Goal: Navigation & Orientation: Find specific page/section

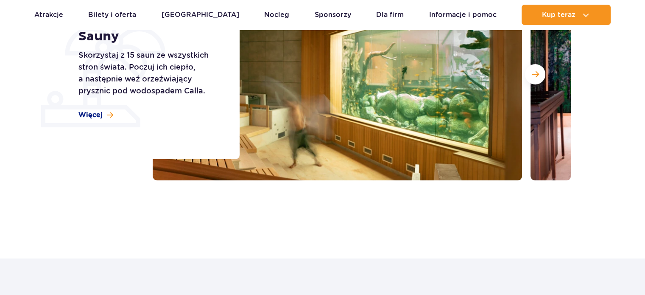
scroll to position [170, 0]
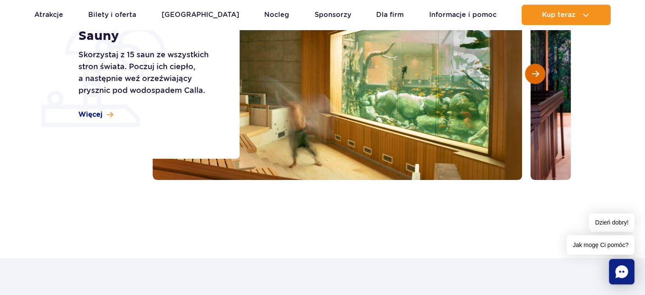
click at [529, 75] on button "Następny slajd" at bounding box center [535, 74] width 20 height 20
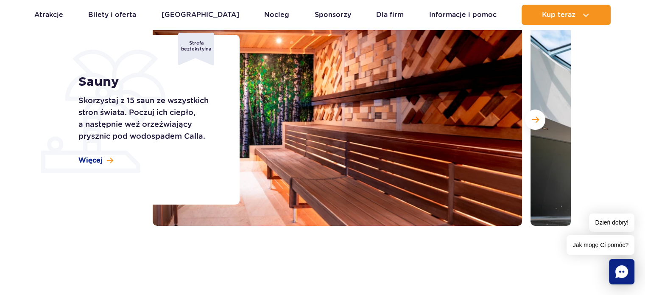
scroll to position [42, 0]
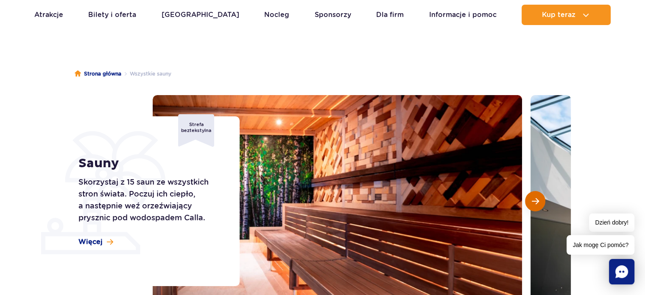
click at [534, 202] on span "Następny slajd" at bounding box center [535, 201] width 7 height 8
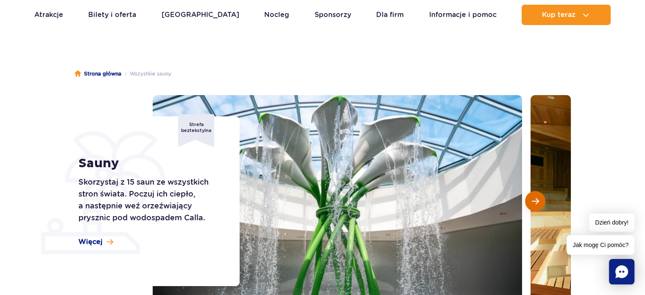
click at [535, 201] on span "Następny slajd" at bounding box center [535, 201] width 7 height 8
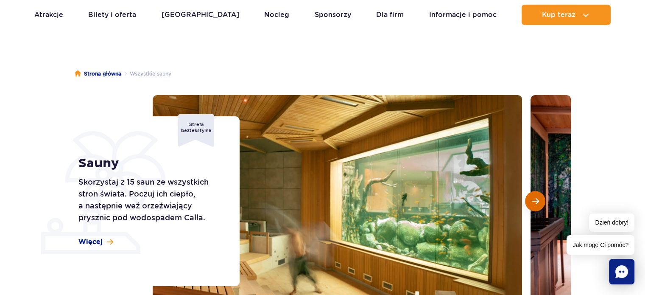
click at [535, 200] on span "Następny slajd" at bounding box center [535, 201] width 7 height 8
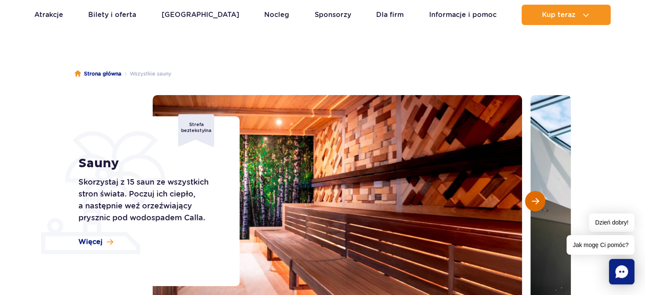
click at [535, 200] on span "Następny slajd" at bounding box center [535, 201] width 7 height 8
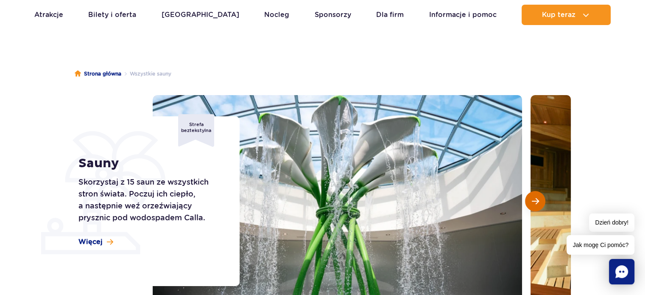
click at [535, 200] on span "Następny slajd" at bounding box center [535, 201] width 7 height 8
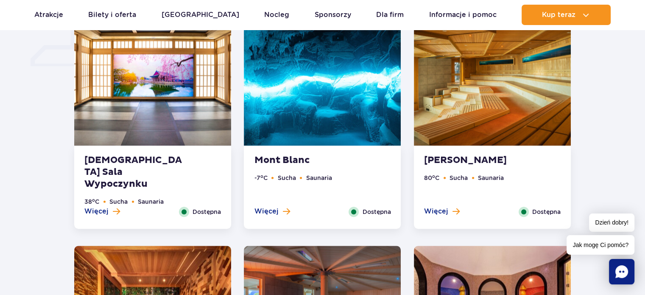
scroll to position [636, 0]
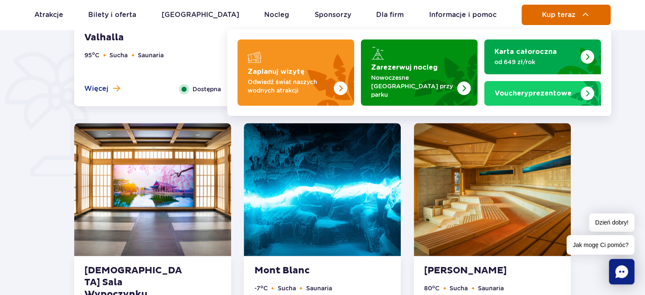
click at [554, 17] on span "Kup teraz" at bounding box center [559, 15] width 34 height 8
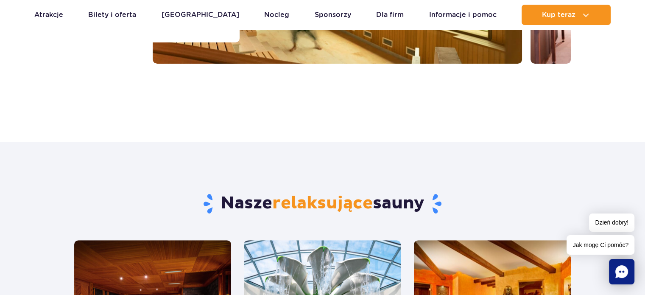
scroll to position [170, 0]
